Goal: Task Accomplishment & Management: Complete application form

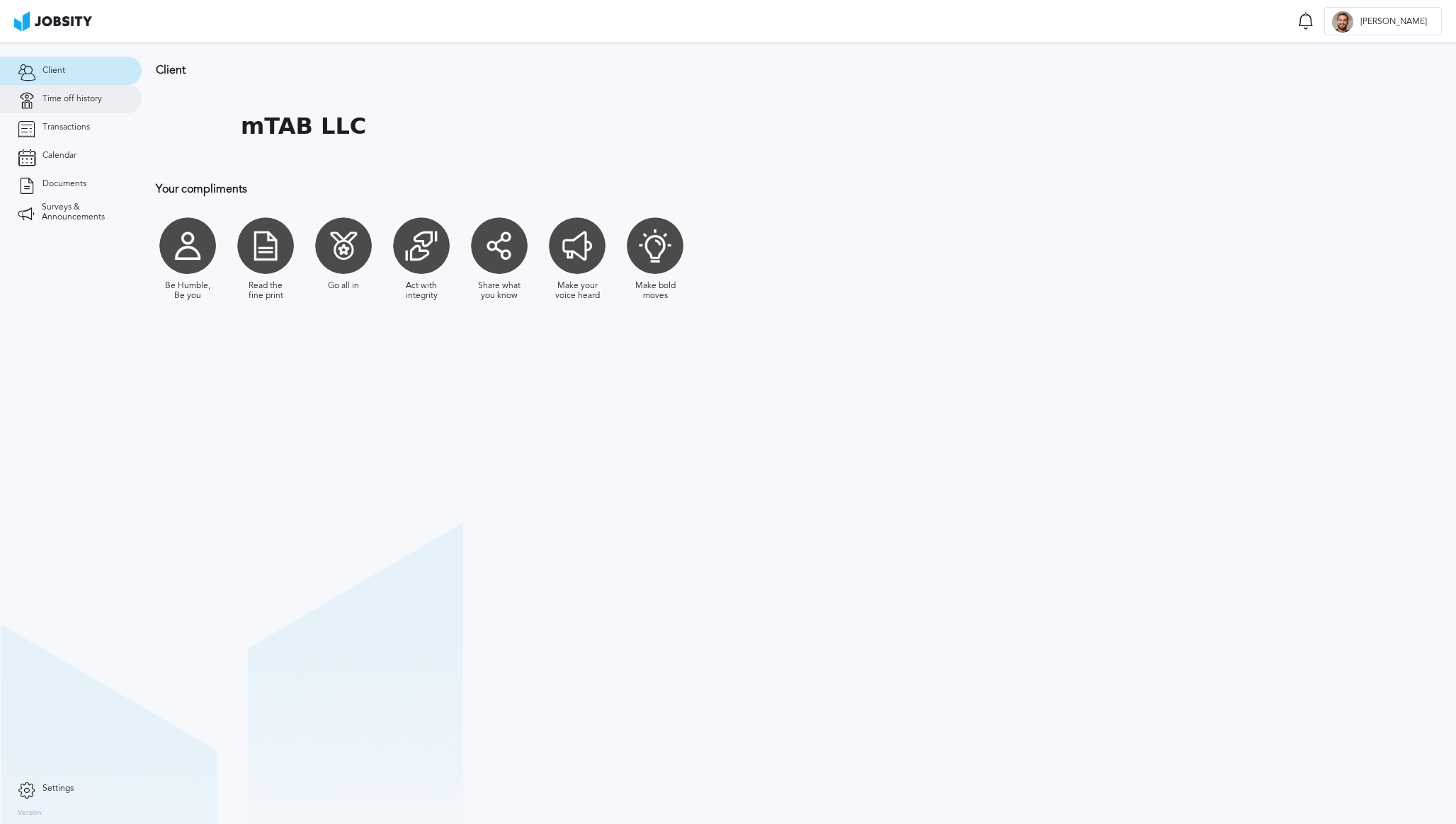
click at [83, 103] on span "Time off history" at bounding box center [72, 99] width 59 height 10
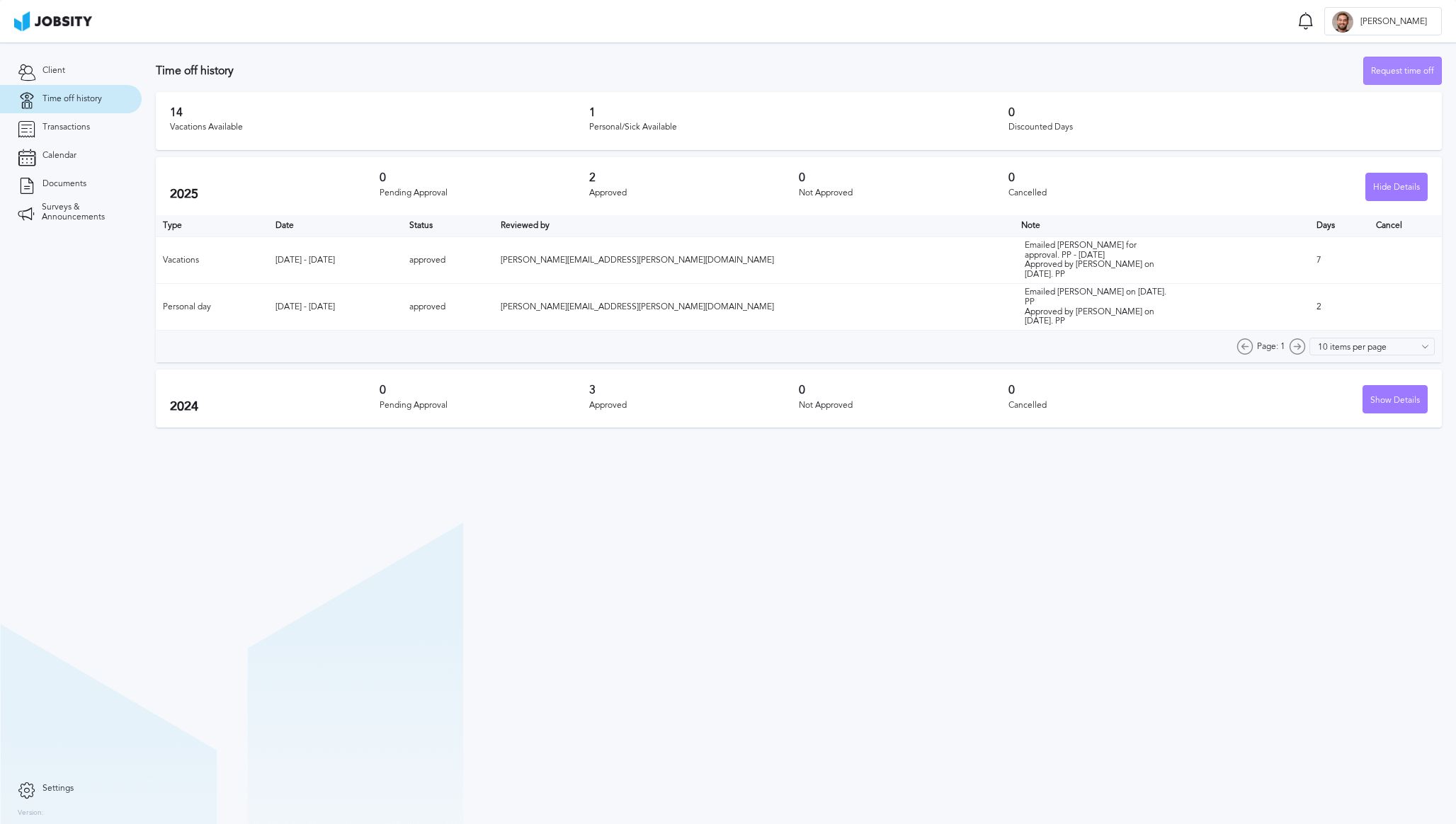
click at [1372, 71] on div "Request time off" at bounding box center [1402, 71] width 77 height 28
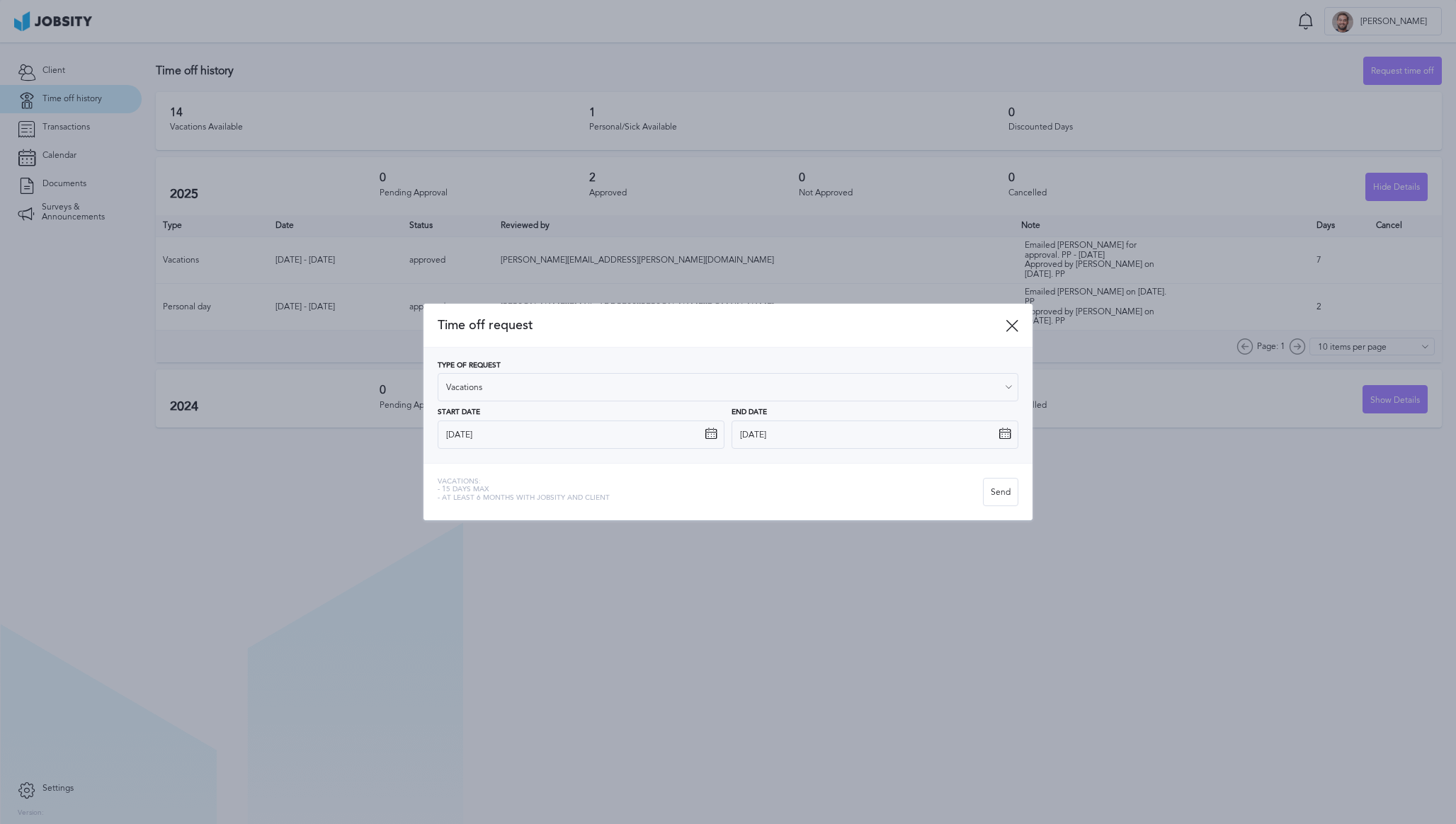
click at [712, 433] on icon at bounding box center [711, 433] width 13 height 13
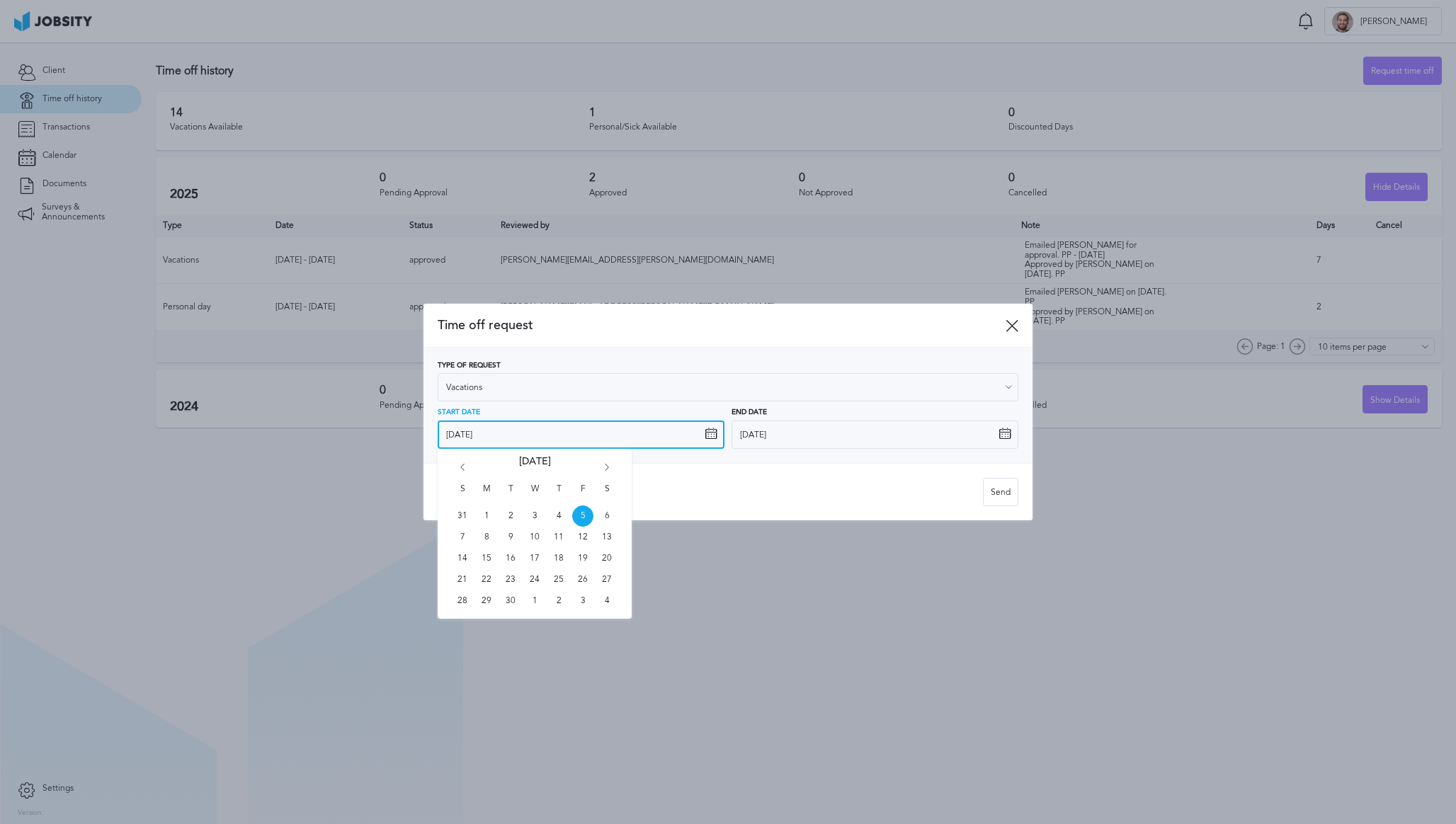
click at [685, 429] on input "[DATE]" at bounding box center [581, 435] width 287 height 28
click at [482, 580] on span "22" at bounding box center [486, 580] width 22 height 22
type input "[DATE]"
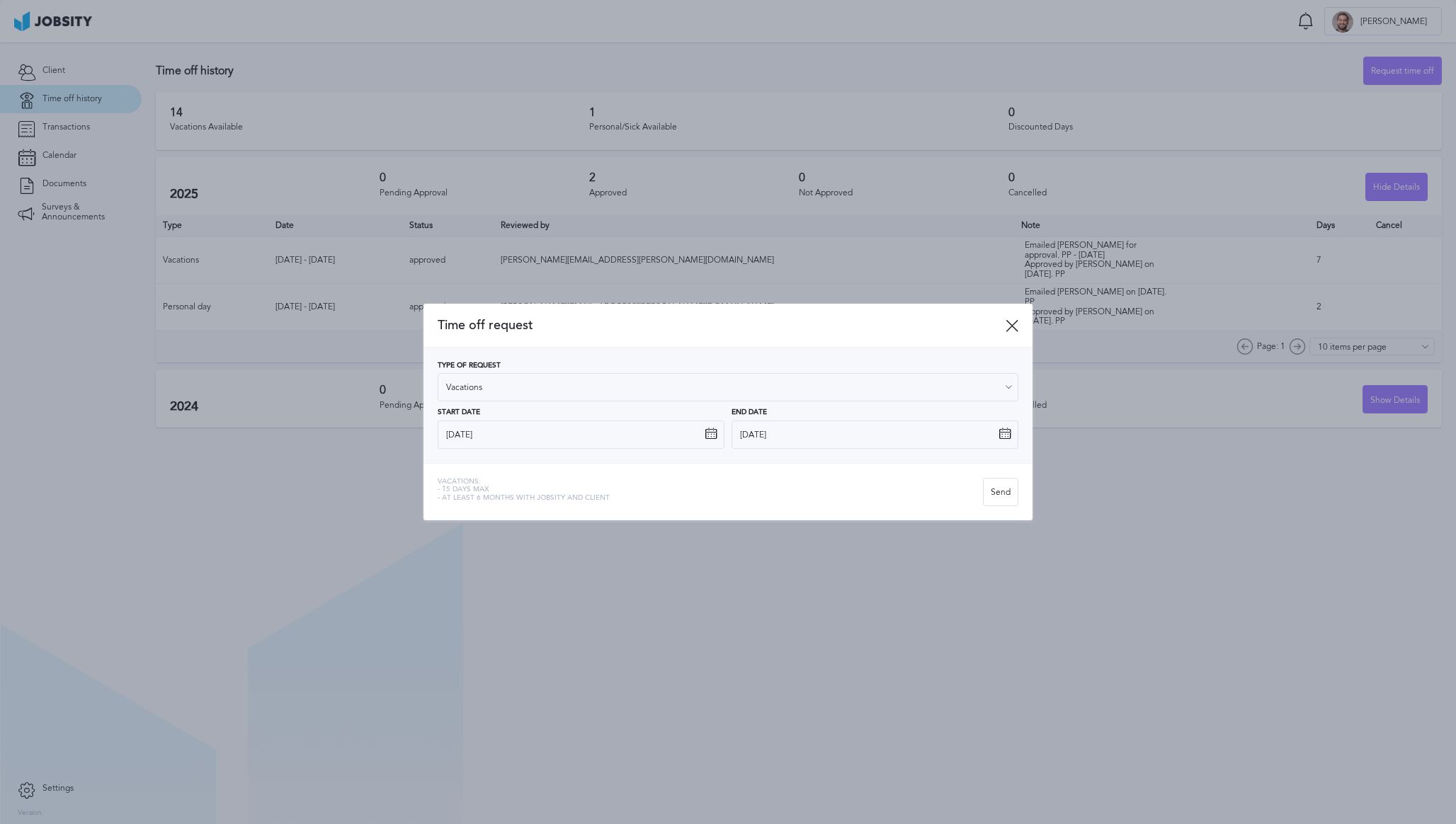
click at [1001, 433] on icon at bounding box center [1004, 433] width 13 height 13
click at [1003, 434] on icon at bounding box center [1004, 433] width 13 height 13
click at [1009, 435] on icon at bounding box center [1004, 433] width 13 height 13
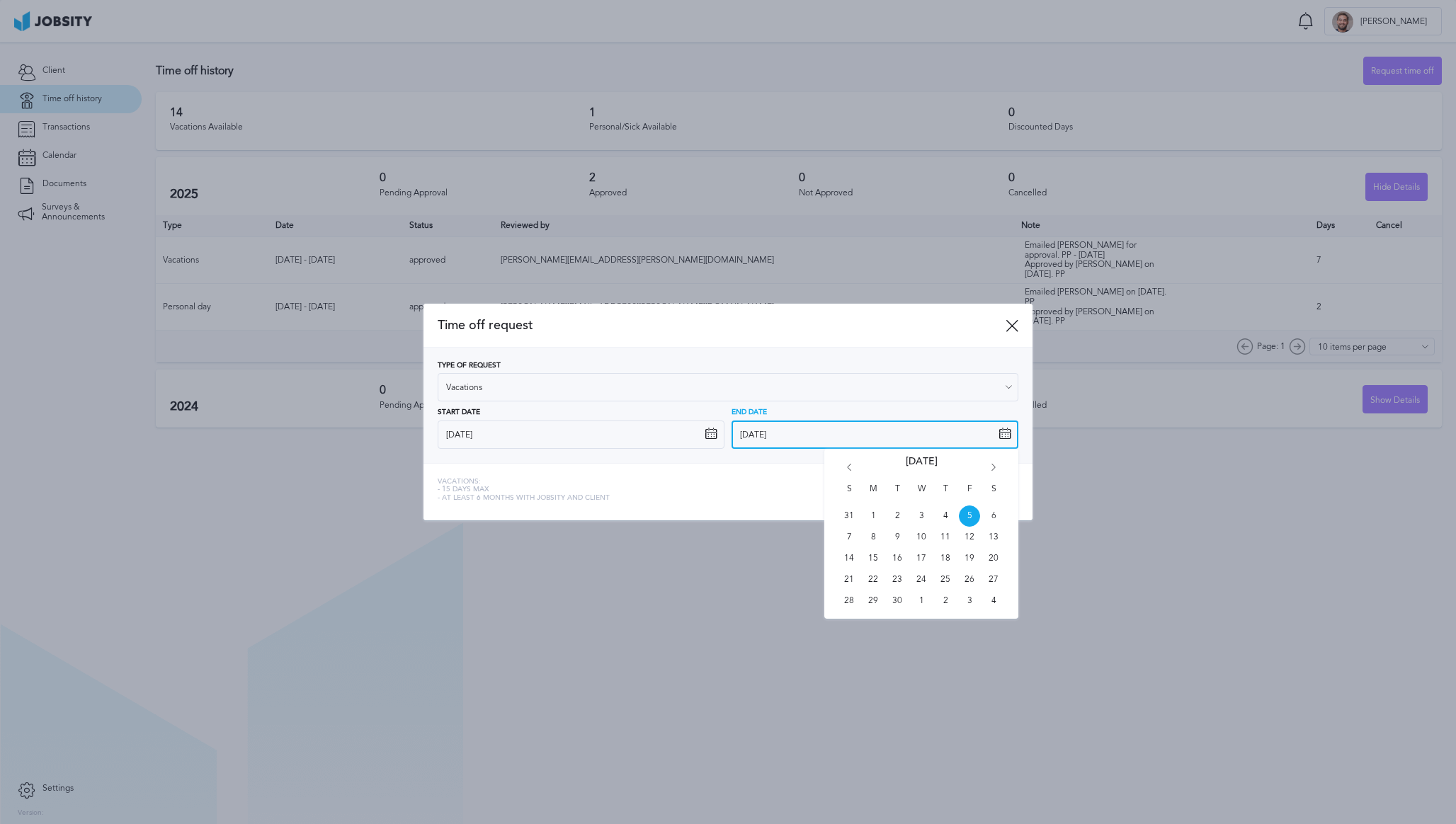
click at [935, 442] on input "[DATE]" at bounding box center [875, 435] width 287 height 28
click at [965, 598] on span "3" at bounding box center [969, 601] width 22 height 22
type input "[DATE]"
